Goal: Task Accomplishment & Management: Use online tool/utility

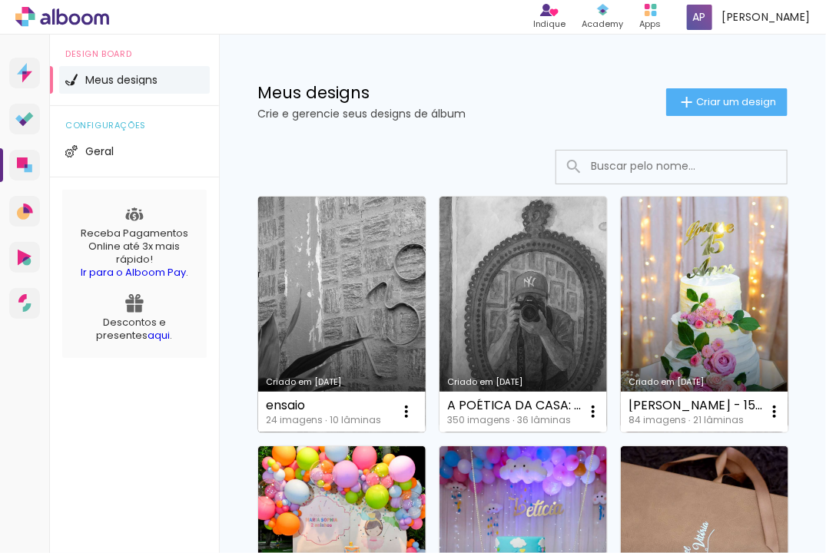
click at [315, 300] on link "Criado em [DATE]" at bounding box center [342, 315] width 168 height 236
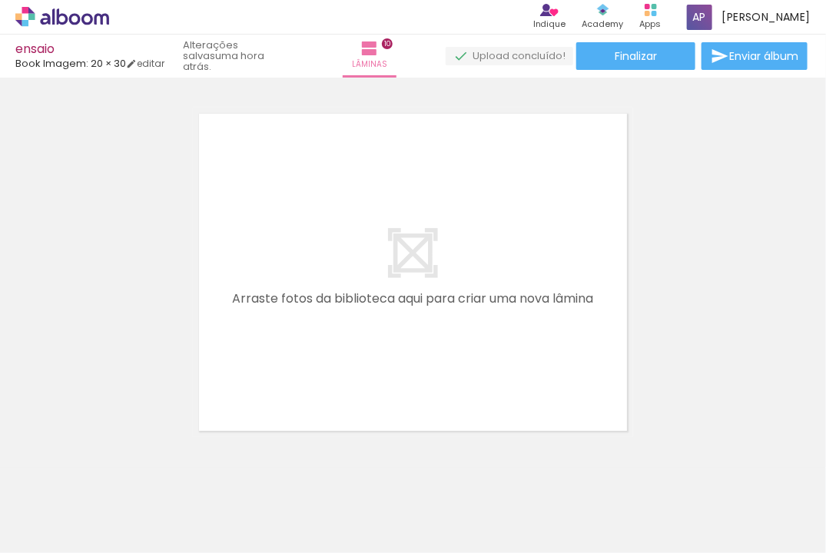
scroll to position [3702, 0]
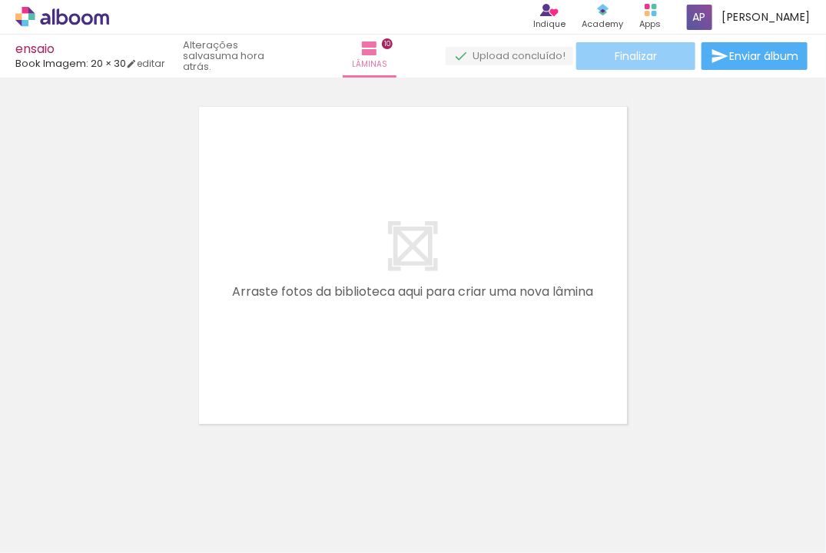
click at [622, 58] on span "Finalizar" at bounding box center [636, 56] width 42 height 11
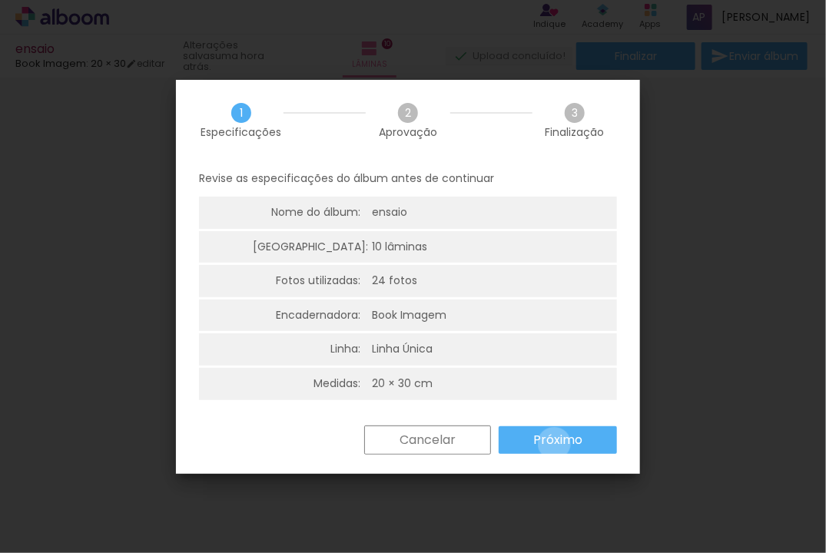
click at [0, 0] on slot "Próximo" at bounding box center [0, 0] width 0 height 0
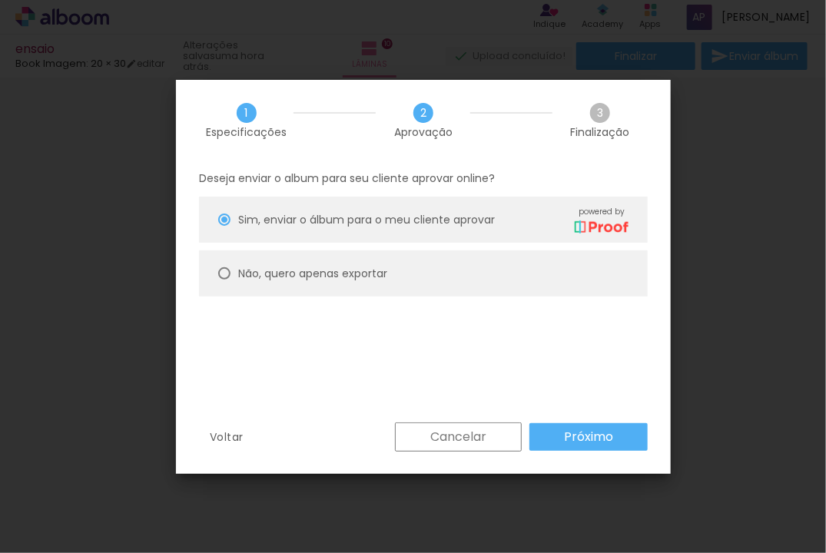
click at [224, 275] on div at bounding box center [224, 273] width 12 height 12
type paper-radio-button "on"
click at [0, 0] on slot "Próximo" at bounding box center [0, 0] width 0 height 0
type input "Alta, 300 DPI"
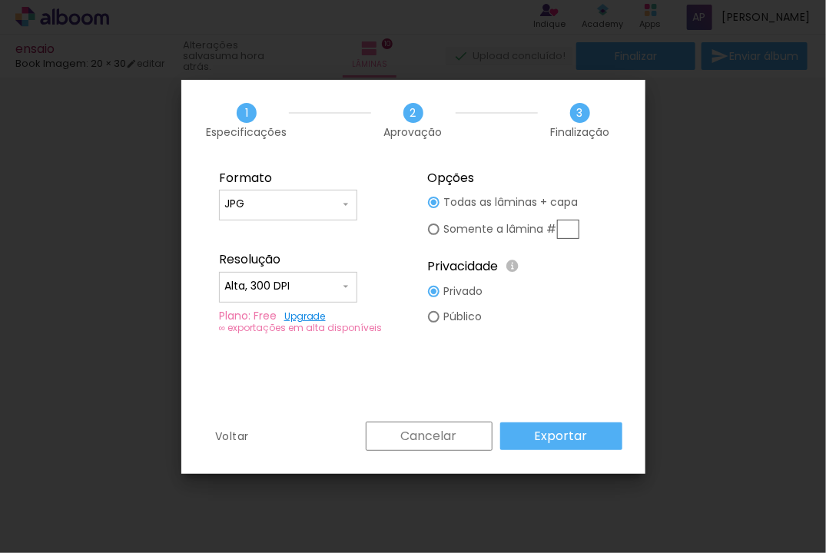
click at [0, 0] on slot "Exportar" at bounding box center [0, 0] width 0 height 0
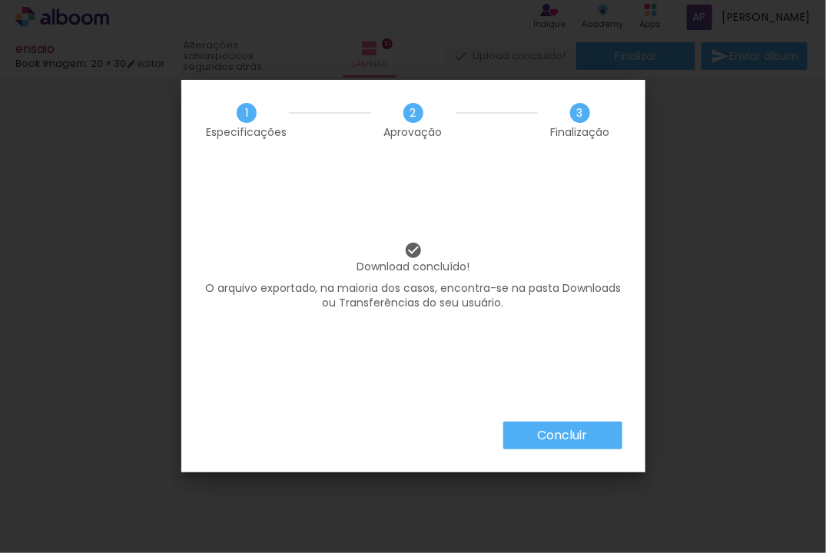
click at [529, 427] on paper-button "Concluir" at bounding box center [562, 436] width 119 height 28
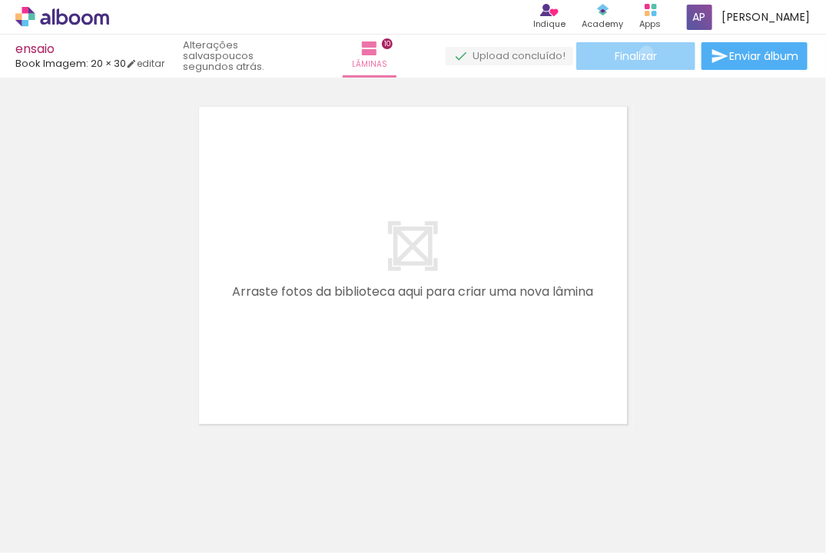
click at [642, 52] on span "Finalizar" at bounding box center [636, 56] width 42 height 11
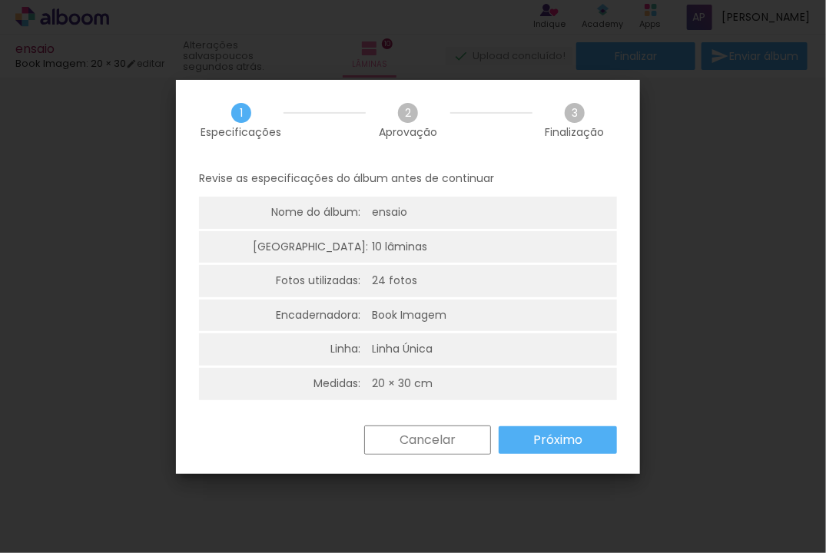
click at [524, 438] on paper-button "Próximo" at bounding box center [558, 441] width 118 height 28
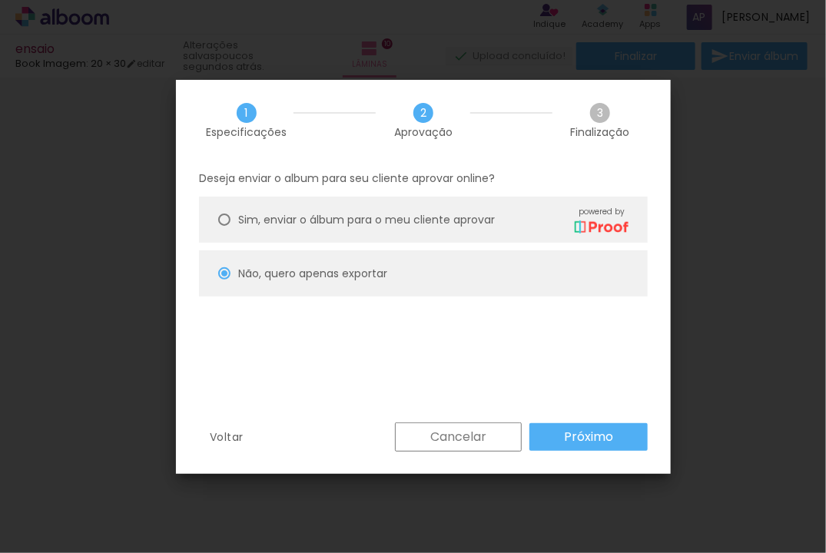
click at [270, 221] on span "Sim, enviar o álbum para o meu cliente aprovar" at bounding box center [366, 220] width 257 height 16
type paper-radio-button "on"
click at [0, 0] on slot "Próximo" at bounding box center [0, 0] width 0 height 0
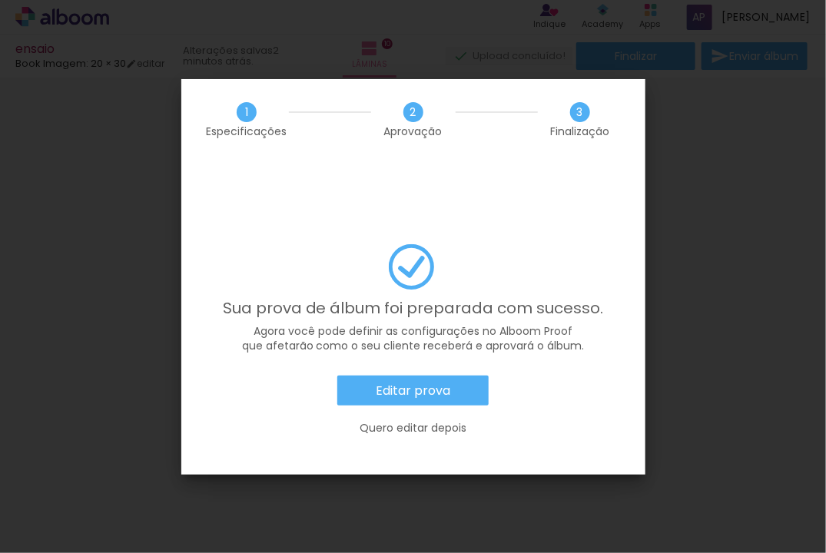
click at [0, 0] on slot "Quero editar depois" at bounding box center [0, 0] width 0 height 0
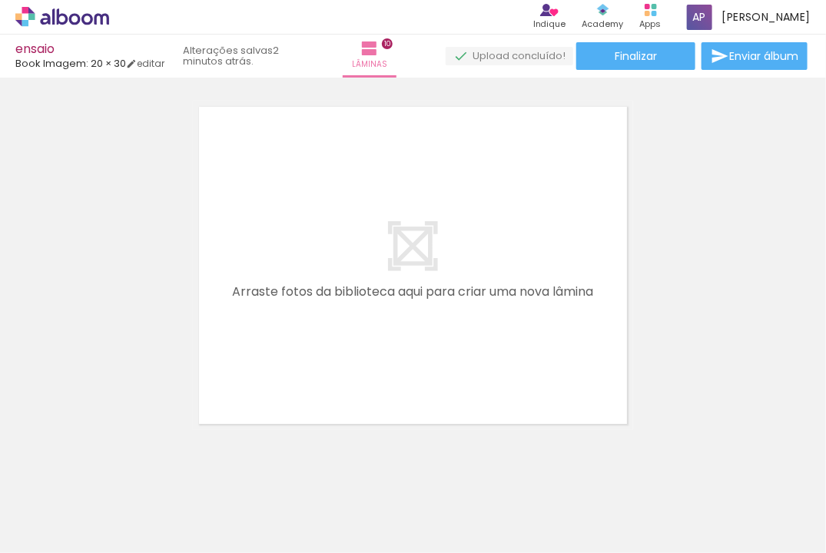
click at [36, 15] on icon at bounding box center [62, 17] width 94 height 20
